Goal: Navigation & Orientation: Go to known website

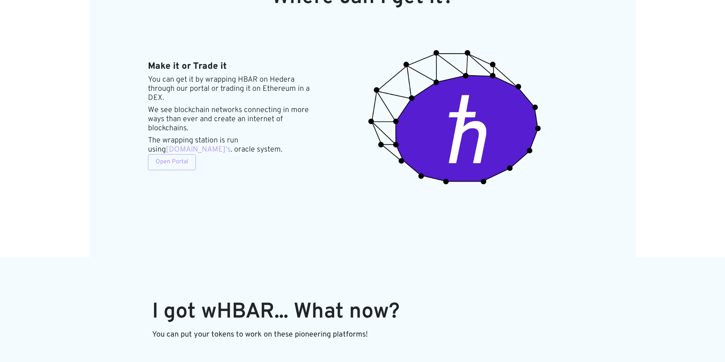
scroll to position [911, 0]
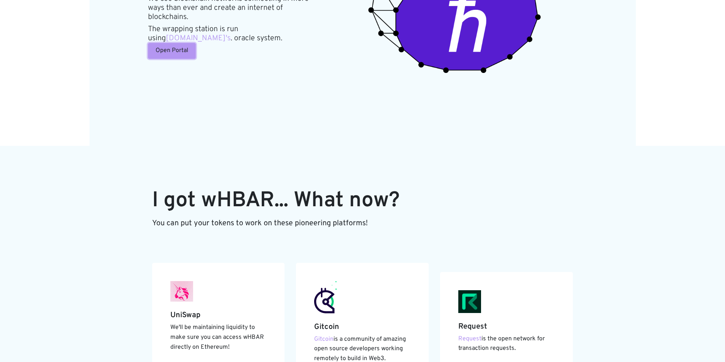
click at [168, 49] on link "Open Portal" at bounding box center [172, 51] width 48 height 16
click at [173, 48] on link "Open Portal" at bounding box center [172, 51] width 48 height 16
click at [156, 45] on link "Open Portal" at bounding box center [172, 51] width 48 height 16
click at [167, 47] on link "Open Portal" at bounding box center [172, 51] width 48 height 16
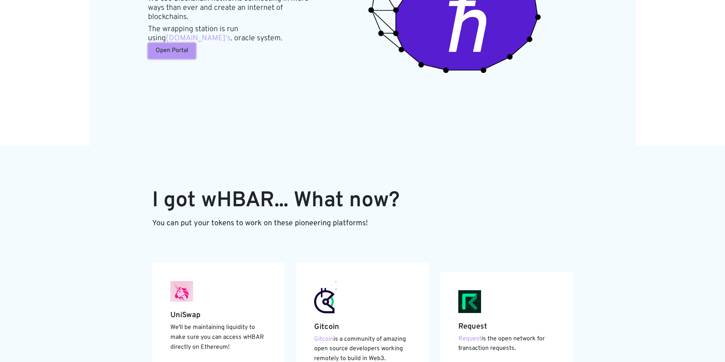
click at [183, 47] on link "Open Portal" at bounding box center [172, 51] width 48 height 16
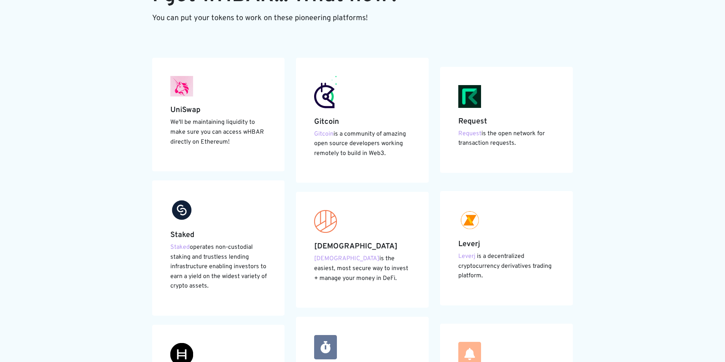
scroll to position [1100, 0]
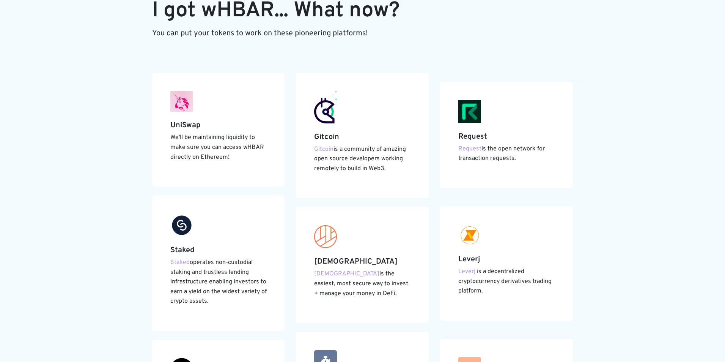
click at [206, 114] on div "UniSwap We'll be maintaining liquidity to make sure you can access wHBAR direct…" at bounding box center [218, 130] width 133 height 114
click at [181, 110] on img at bounding box center [181, 101] width 23 height 21
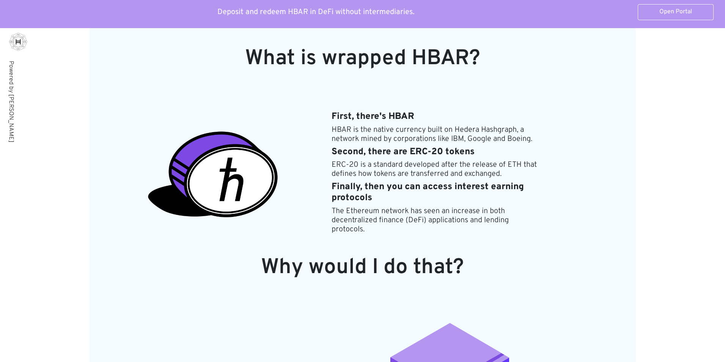
scroll to position [0, 0]
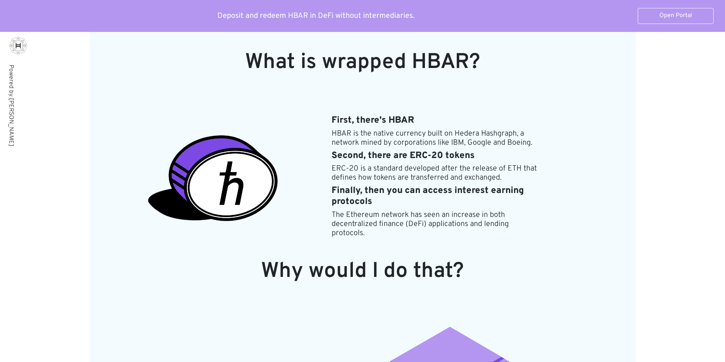
click at [18, 47] on img at bounding box center [18, 36] width 18 height 36
